Goal: Navigation & Orientation: Go to known website

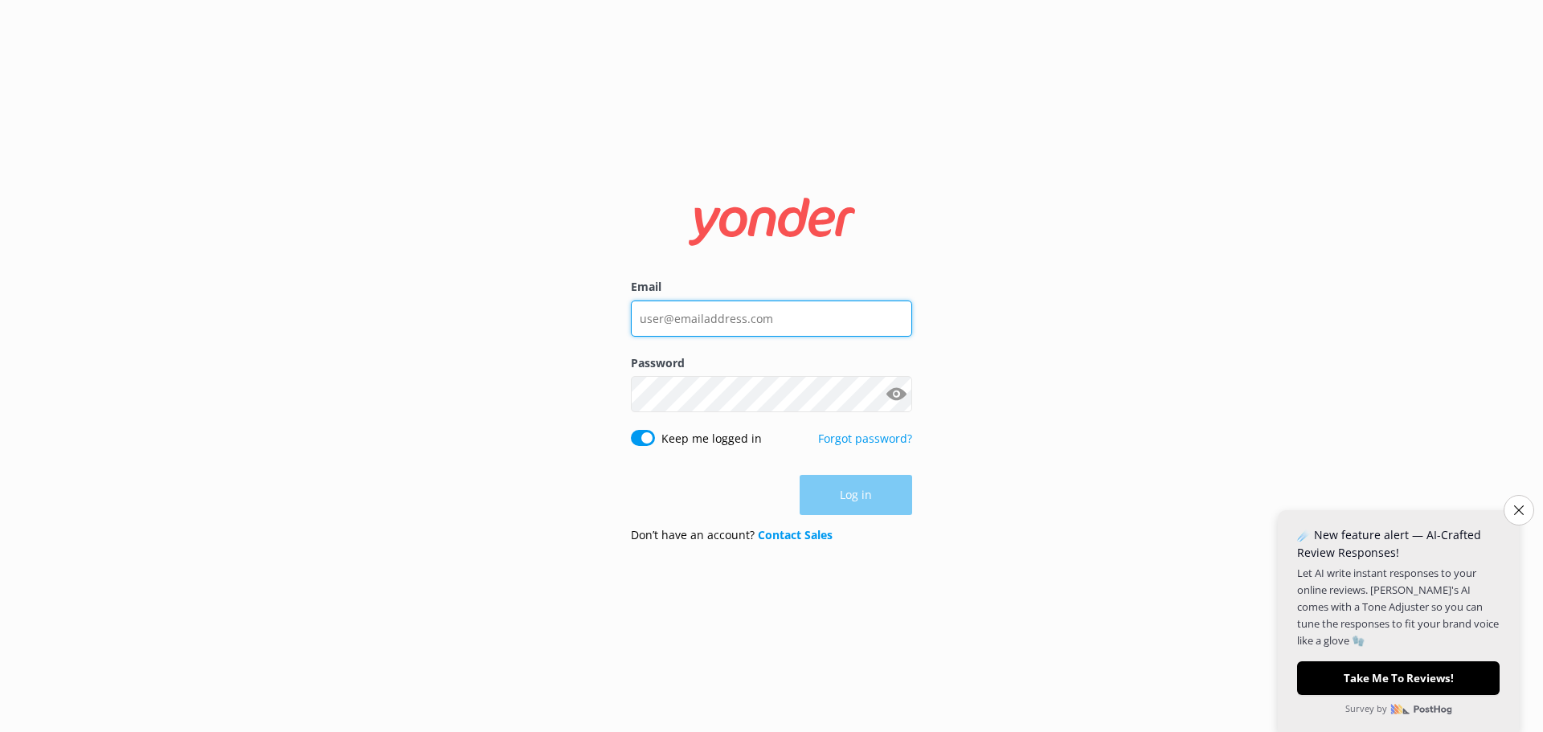
type input "[EMAIL_ADDRESS][DOMAIN_NAME]"
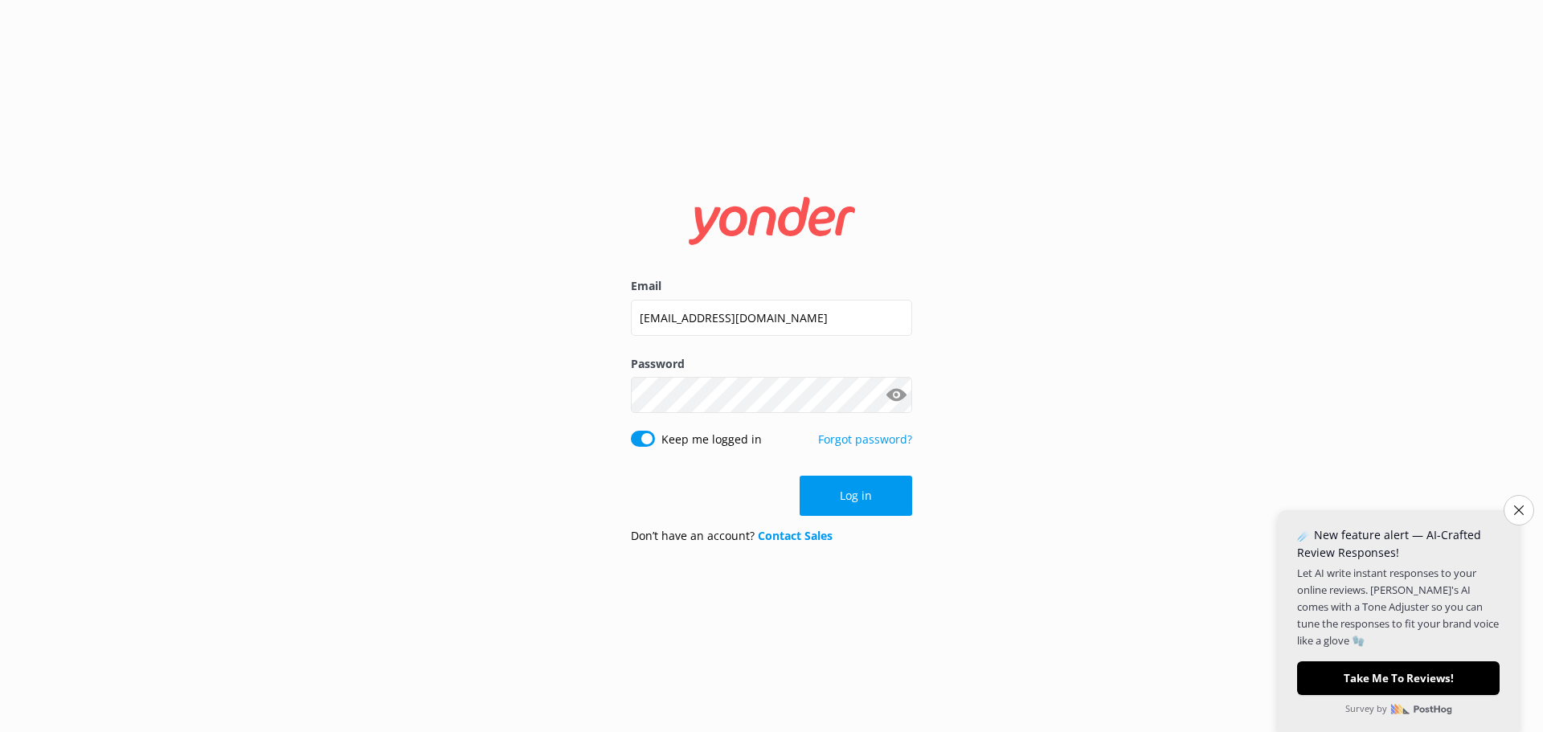
click at [860, 497] on div "Log in" at bounding box center [771, 496] width 281 height 40
click at [860, 497] on button "Log in" at bounding box center [856, 496] width 113 height 40
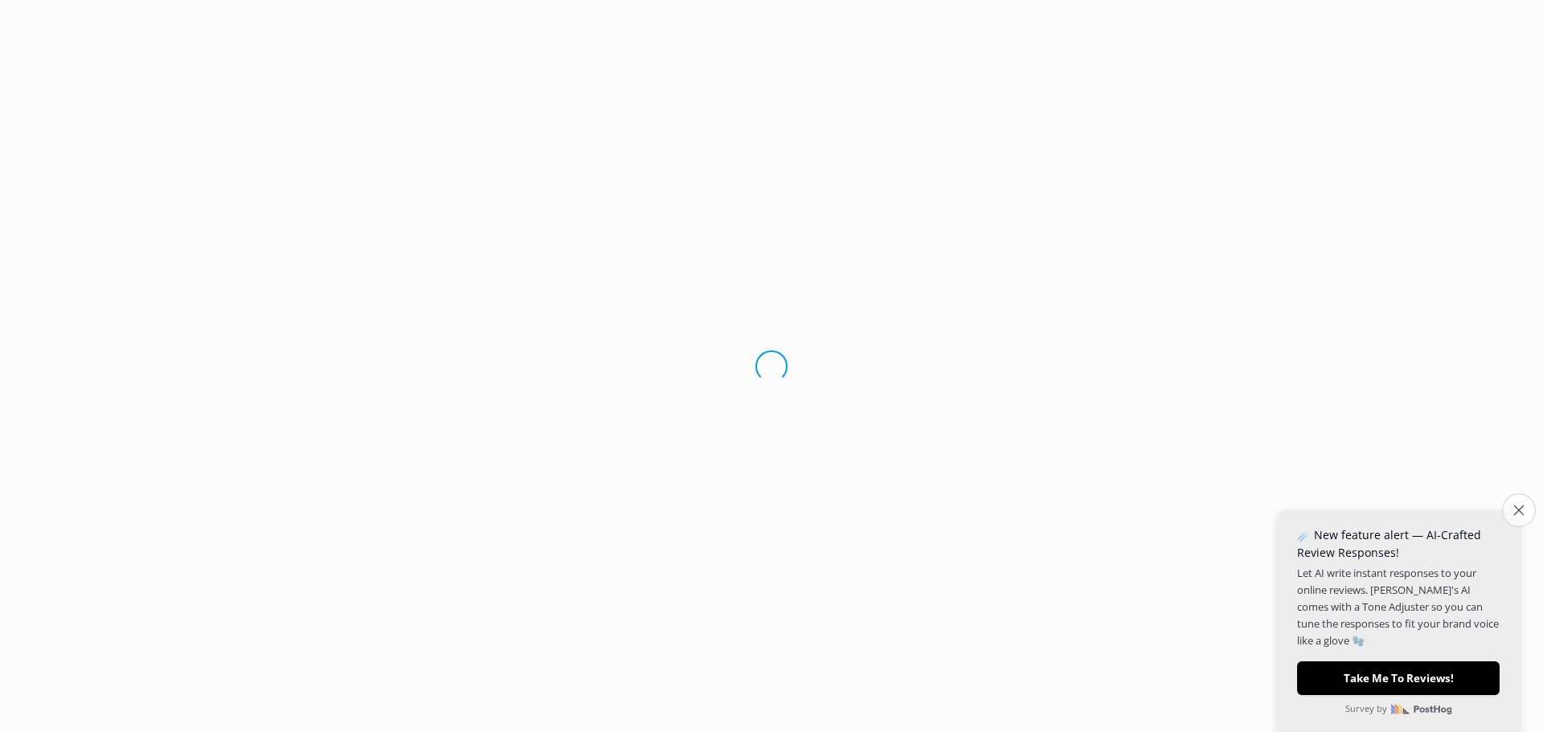
click at [1518, 509] on icon "Close survey" at bounding box center [1518, 510] width 10 height 10
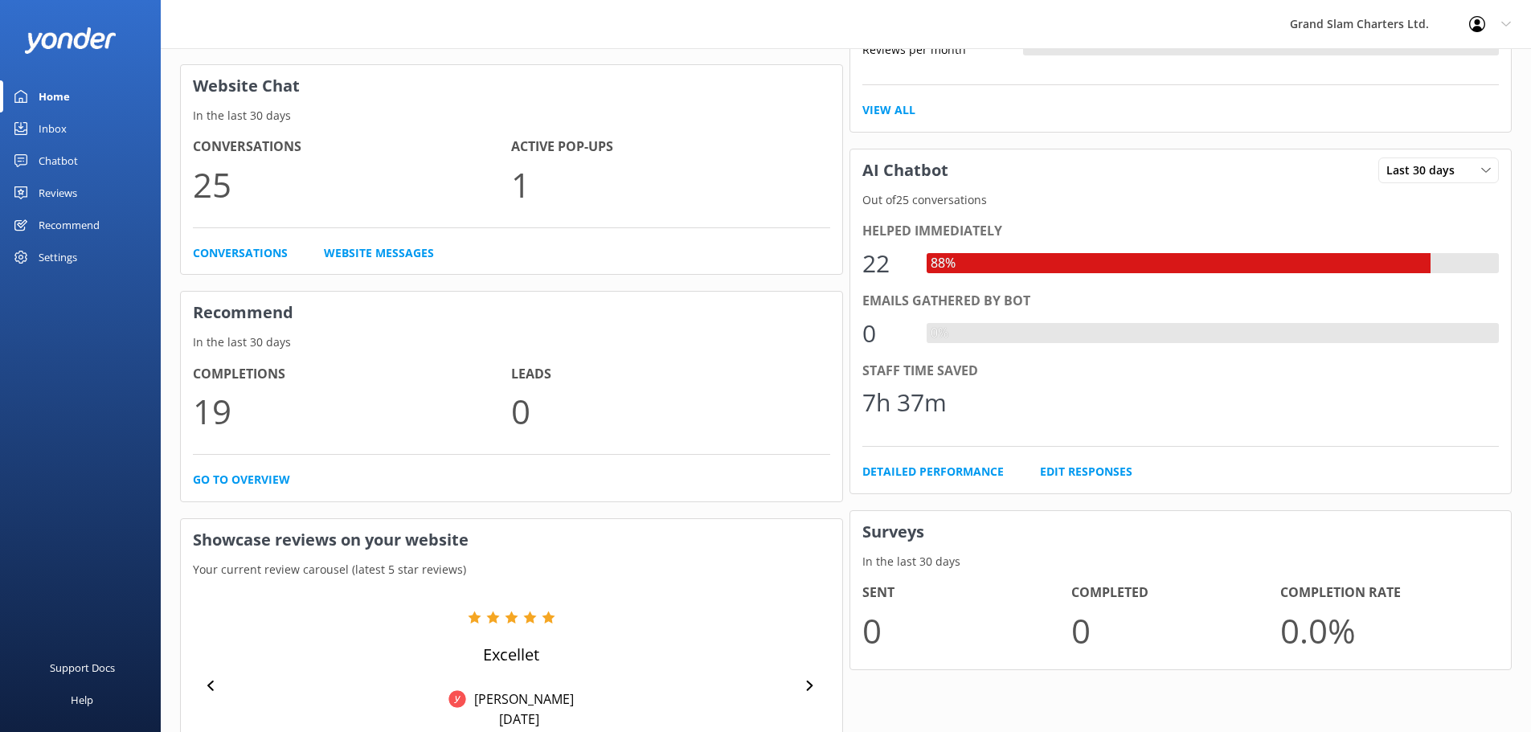
scroll to position [383, 0]
